Goal: Find contact information: Find phone

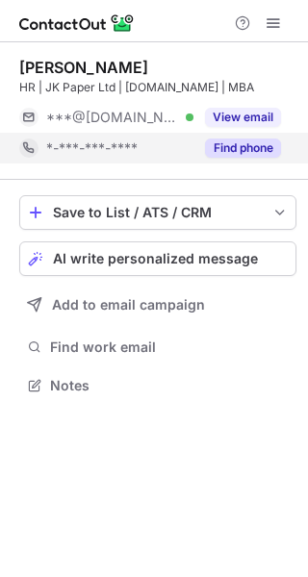
scroll to position [9, 10]
click at [254, 148] on button "Find phone" at bounding box center [243, 147] width 76 height 19
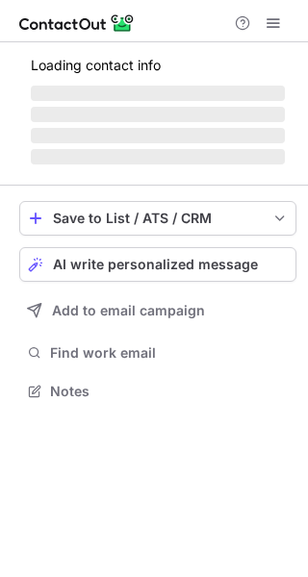
scroll to position [9, 10]
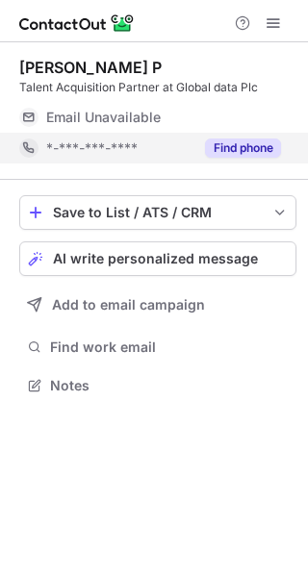
click at [255, 145] on button "Find phone" at bounding box center [243, 147] width 76 height 19
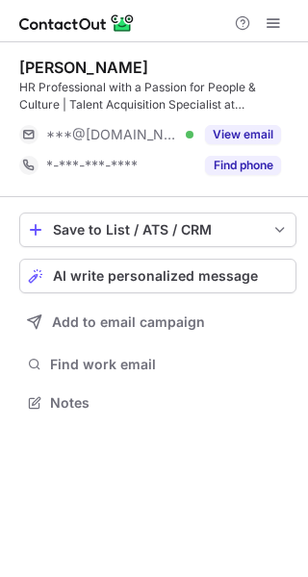
scroll to position [388, 308]
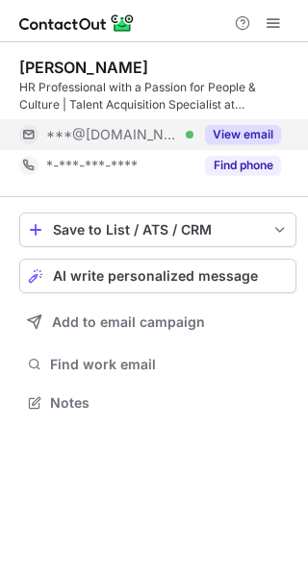
click at [250, 129] on button "View email" at bounding box center [243, 134] width 76 height 19
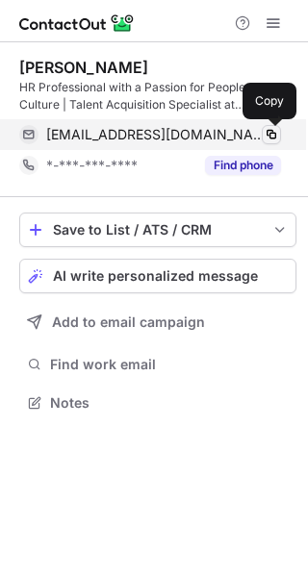
click at [270, 133] on span at bounding box center [270, 134] width 15 height 15
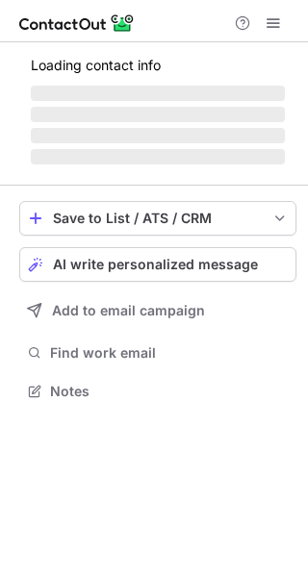
scroll to position [388, 308]
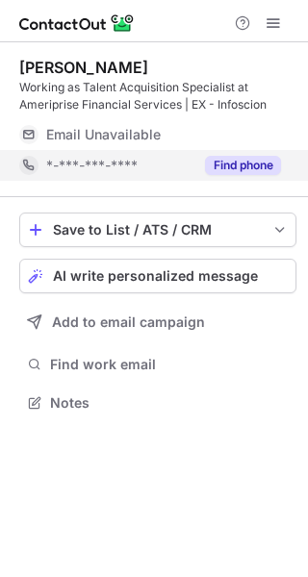
click at [245, 161] on button "Find phone" at bounding box center [243, 165] width 76 height 19
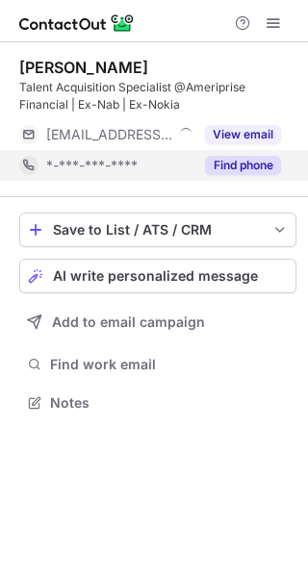
scroll to position [388, 308]
click at [251, 161] on button "Find phone" at bounding box center [243, 165] width 76 height 19
